Goal: Information Seeking & Learning: Learn about a topic

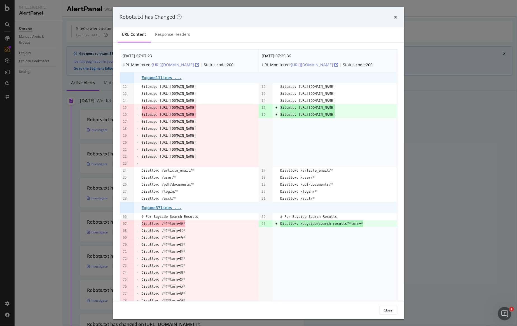
click at [398, 15] on div "Robots.txt has Changed" at bounding box center [258, 17] width 291 height 21
click at [397, 16] on div "Robots.txt has Changed" at bounding box center [258, 17] width 291 height 21
click at [397, 16] on icon "times" at bounding box center [395, 17] width 3 height 4
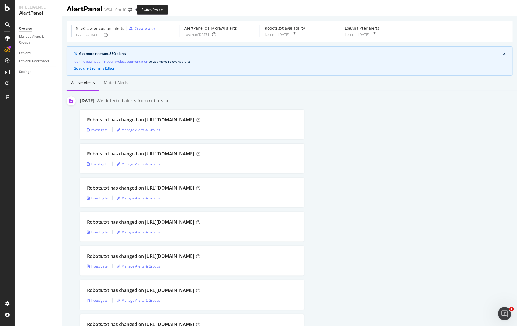
click at [127, 8] on span at bounding box center [130, 10] width 8 height 4
click at [130, 10] on icon "arrow-right-arrow-left" at bounding box center [129, 10] width 3 height 4
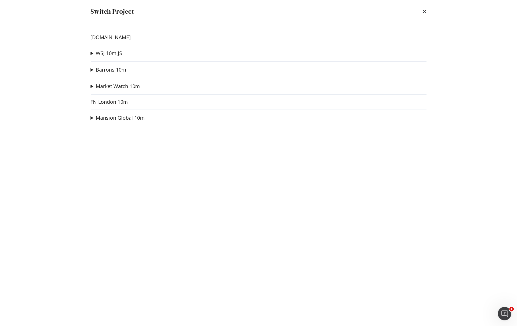
click at [109, 69] on link "Barrons 10m" at bounding box center [111, 70] width 30 height 6
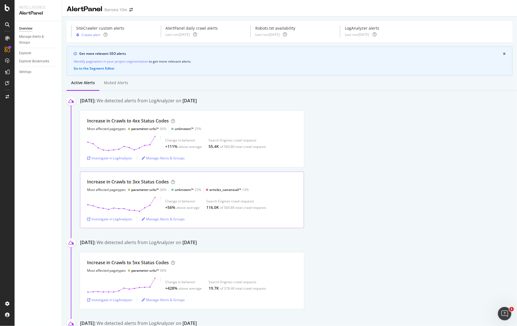
click at [102, 186] on div "Increase in Crawls to 3xx Status Codes Most affected pagetypes parameter-urls/*…" at bounding box center [168, 185] width 162 height 13
click at [130, 180] on div "Increase in Crawls to 3xx Status Codes" at bounding box center [128, 182] width 82 height 6
click at [173, 194] on div "Increase in Crawls to 3xx Status Codes Most affected pagetypes parameter-urls/*…" at bounding box center [192, 200] width 224 height 57
click at [109, 217] on div "Investigate in LogAnalyzer" at bounding box center [109, 219] width 45 height 5
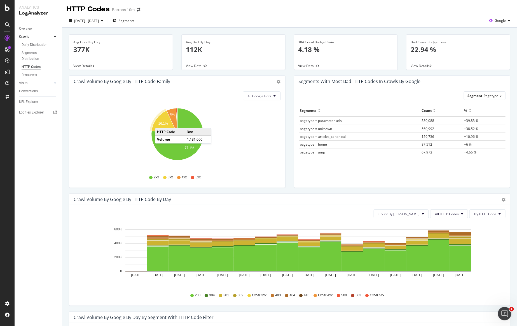
click at [161, 123] on text "16.1%" at bounding box center [163, 124] width 10 height 4
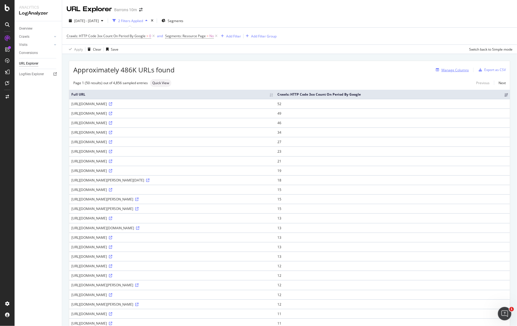
click at [451, 72] on div "Manage Columns" at bounding box center [454, 70] width 27 height 5
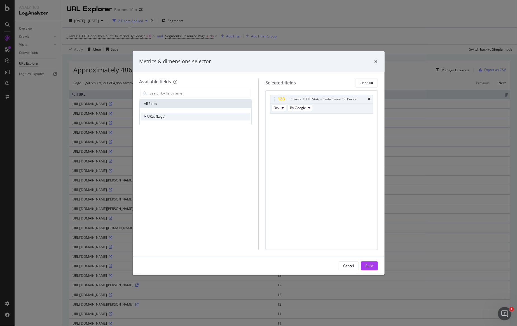
click at [154, 115] on span "URLs (Logs)" at bounding box center [156, 116] width 18 height 5
click at [154, 124] on span "URL Scheme" at bounding box center [161, 124] width 20 height 5
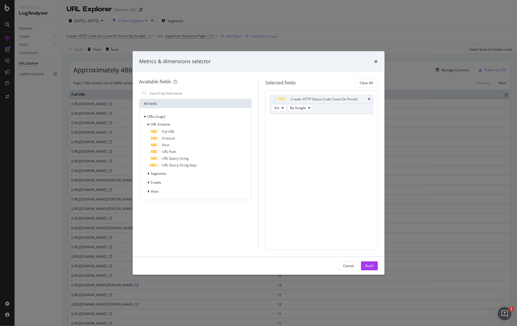
click at [77, 157] on div "Metrics & dimensions selector Available fields All fields URLs (Logs) URL Schem…" at bounding box center [258, 163] width 517 height 326
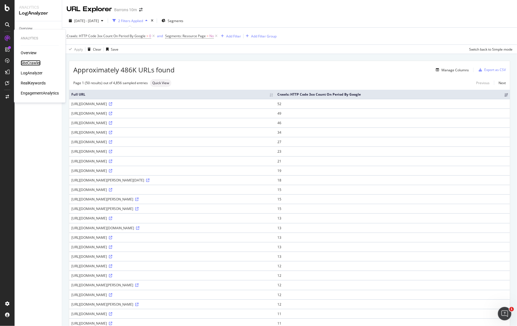
click at [25, 64] on div "SiteCrawler" at bounding box center [31, 63] width 20 height 6
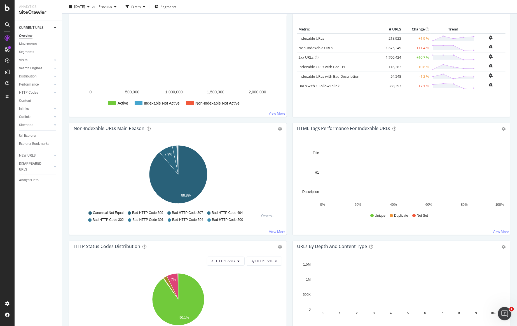
scroll to position [177, 0]
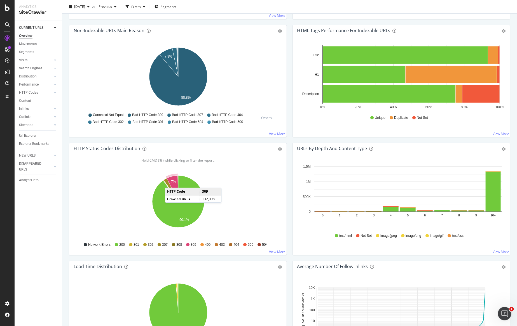
click at [170, 181] on icon "A chart." at bounding box center [172, 189] width 11 height 26
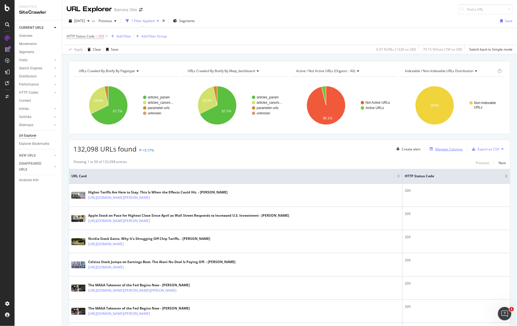
click at [454, 147] on div "Manage Columns" at bounding box center [448, 149] width 27 height 5
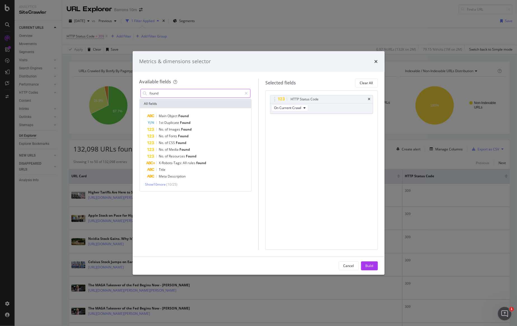
click at [156, 94] on input "found" at bounding box center [195, 93] width 93 height 8
click at [161, 189] on span "Show 10 more" at bounding box center [155, 187] width 21 height 5
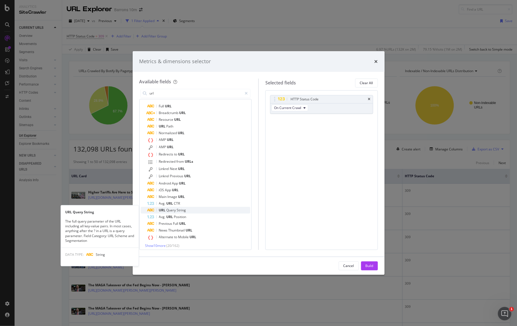
scroll to position [12, 0]
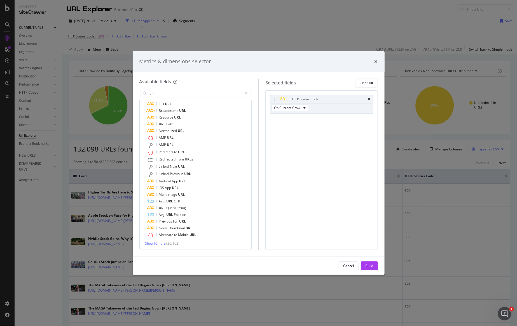
click at [175, 243] on span "( 20 / 162 )" at bounding box center [172, 243] width 13 height 5
click at [163, 242] on span "Show 10 more" at bounding box center [155, 243] width 21 height 5
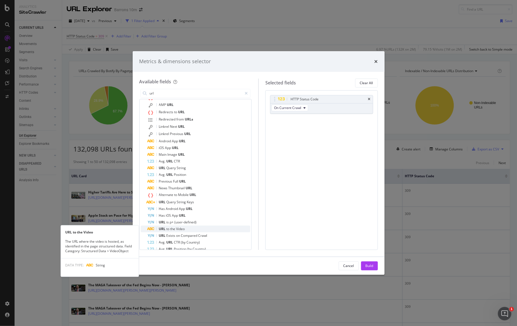
scroll to position [0, 0]
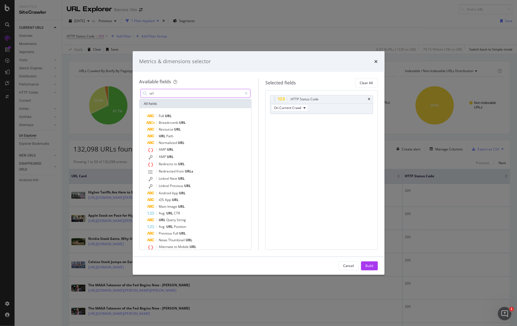
click at [194, 92] on input "url" at bounding box center [195, 93] width 93 height 8
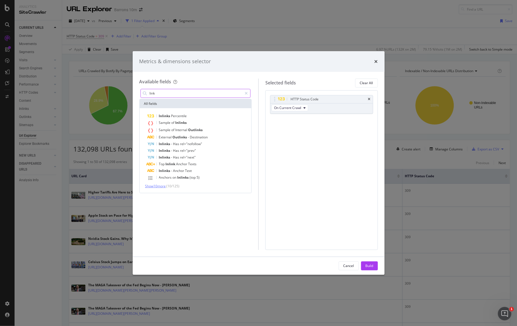
type input "link"
click at [158, 186] on span "Show 10 more" at bounding box center [155, 186] width 21 height 5
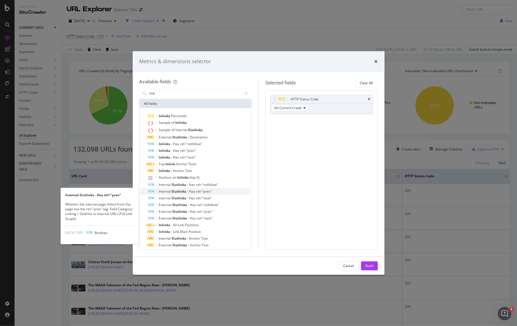
scroll to position [10, 0]
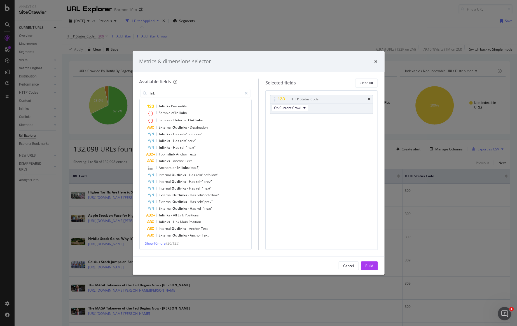
click at [157, 244] on span "Show 10 more" at bounding box center [155, 243] width 21 height 5
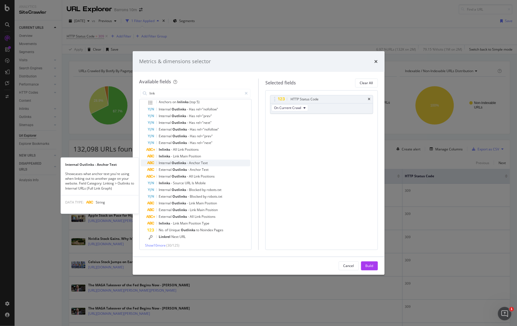
scroll to position [77, 0]
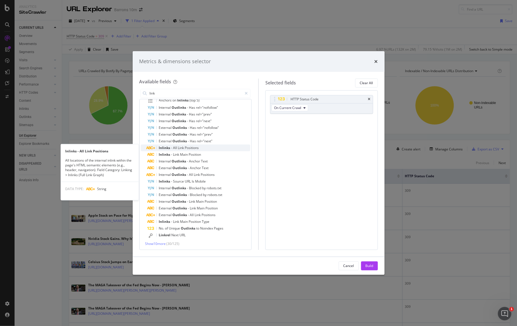
click at [167, 150] on div "Inlinks - All Link Positions" at bounding box center [198, 148] width 103 height 7
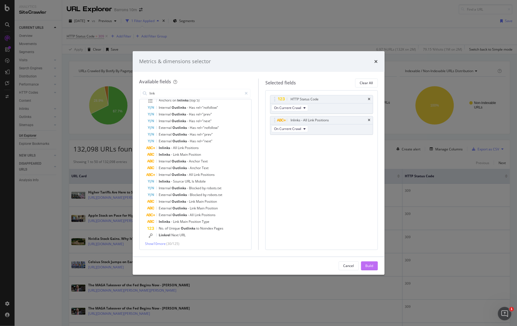
click at [364, 264] on button "Build" at bounding box center [369, 266] width 17 height 9
